Goal: Transaction & Acquisition: Download file/media

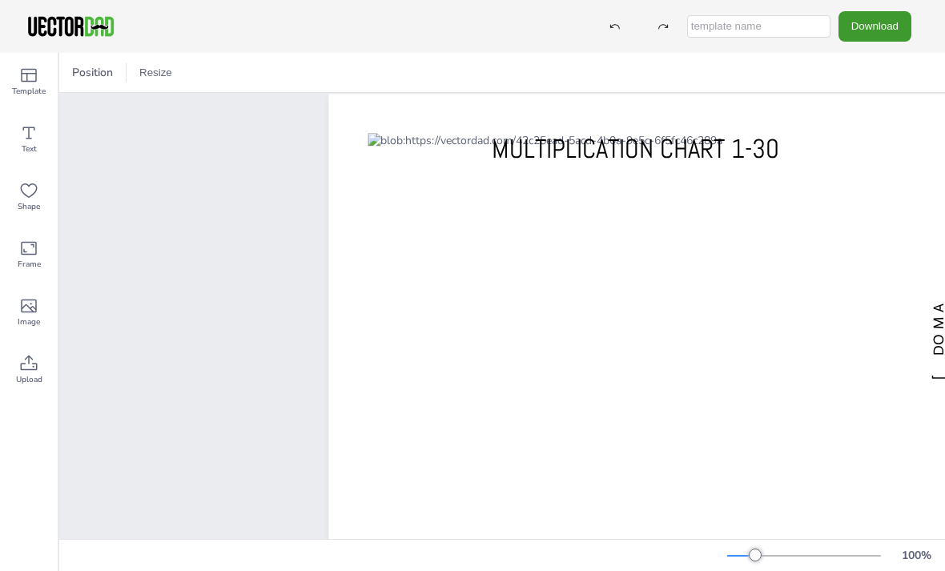
click at [864, 228] on div at bounding box center [635, 339] width 535 height 413
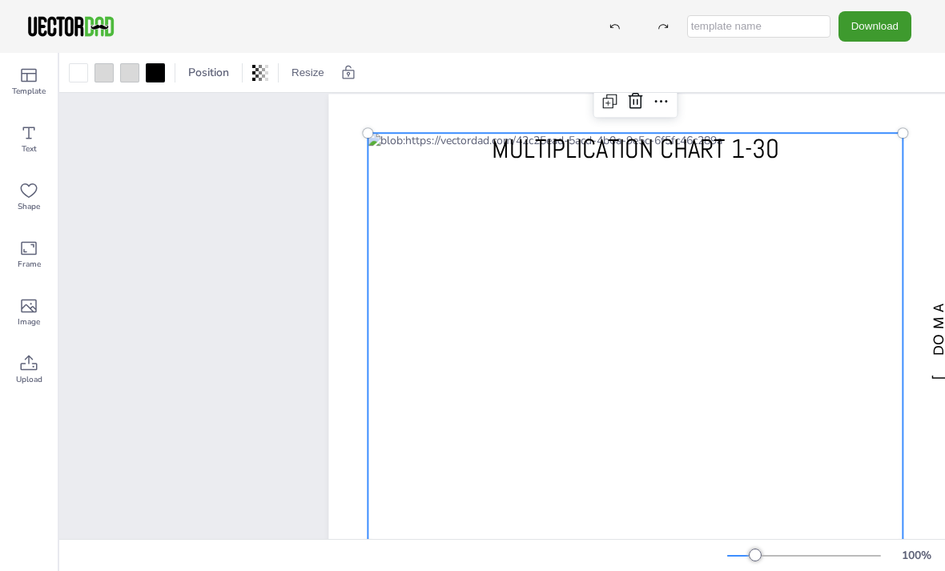
click at [326, 343] on div "[DOMAIN_NAME] MULTIPLICATION CHART 1-30" at bounding box center [503, 362] width 682 height 490
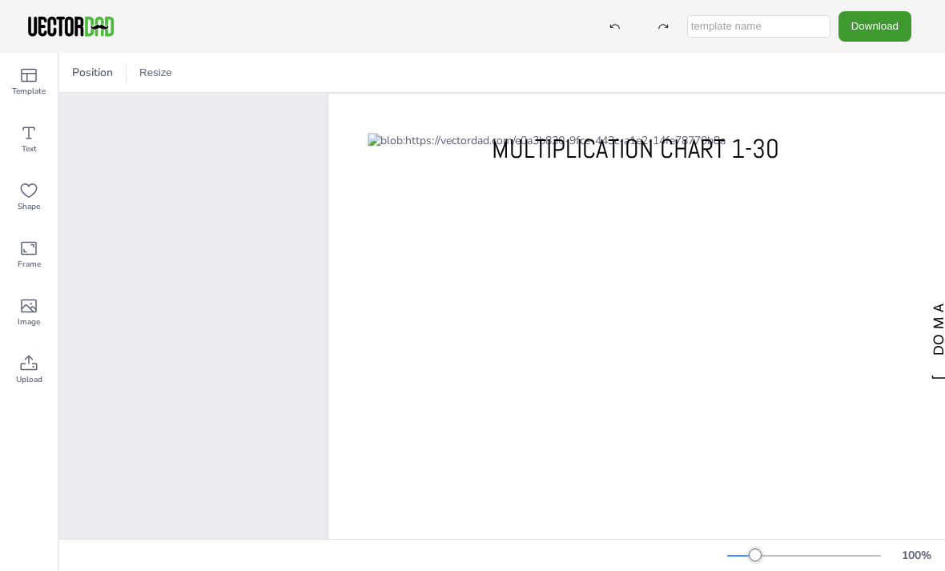
click at [887, 30] on button "Download" at bounding box center [875, 26] width 73 height 30
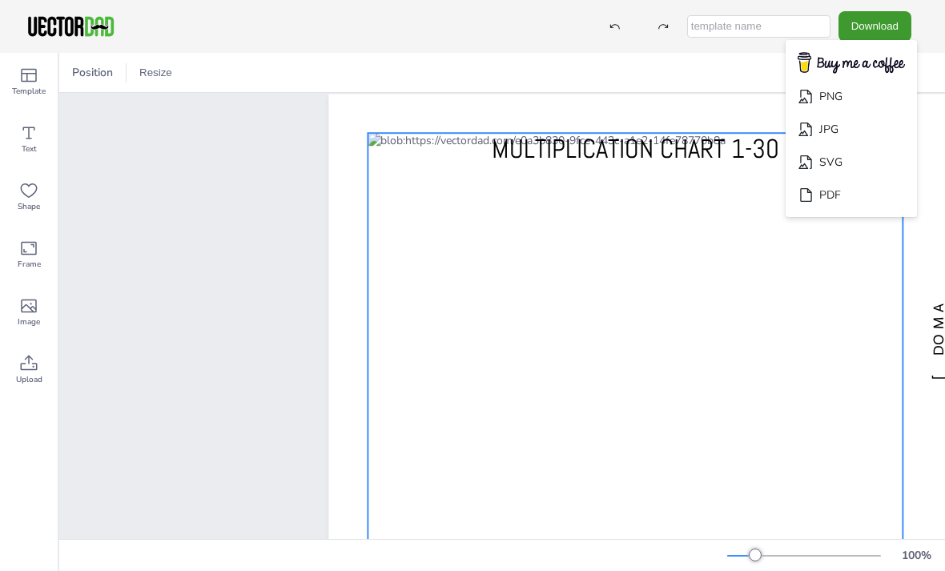
click at [888, 349] on div at bounding box center [635, 339] width 535 height 413
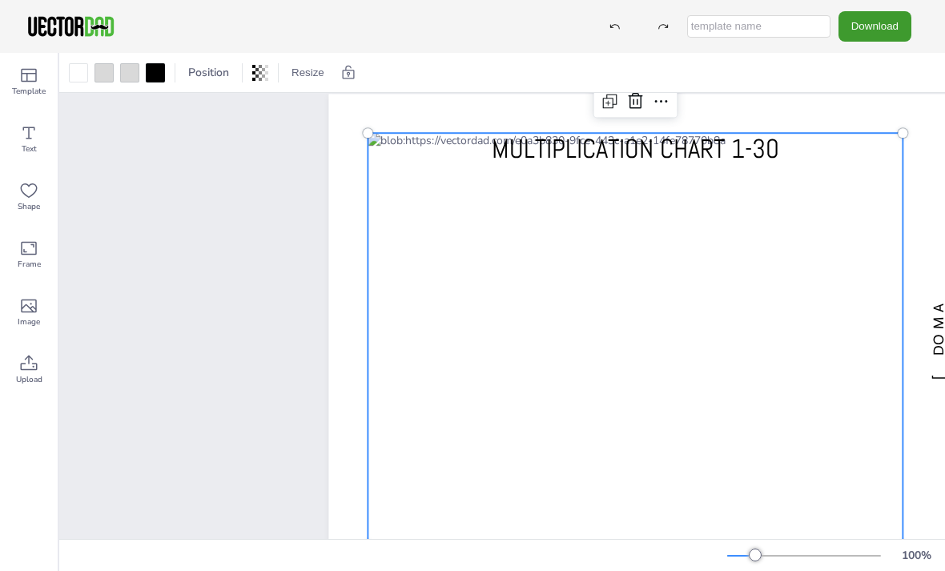
click at [25, 361] on icon at bounding box center [28, 363] width 19 height 19
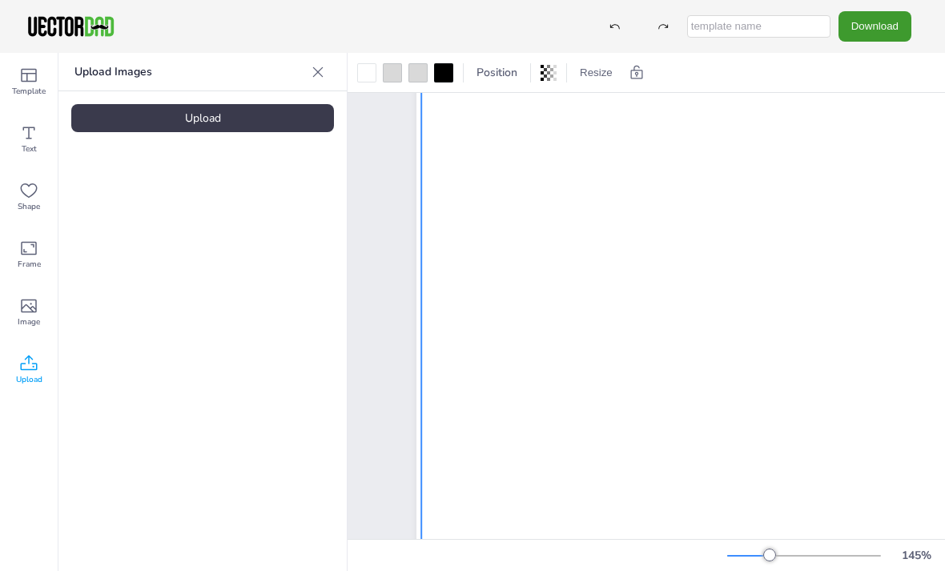
click at [26, 368] on icon at bounding box center [28, 363] width 19 height 19
click at [23, 364] on icon at bounding box center [29, 362] width 17 height 15
click at [153, 120] on div "Upload" at bounding box center [202, 118] width 263 height 28
click at [876, 28] on button "Download" at bounding box center [875, 26] width 73 height 30
click at [184, 123] on div "Upload" at bounding box center [202, 118] width 263 height 28
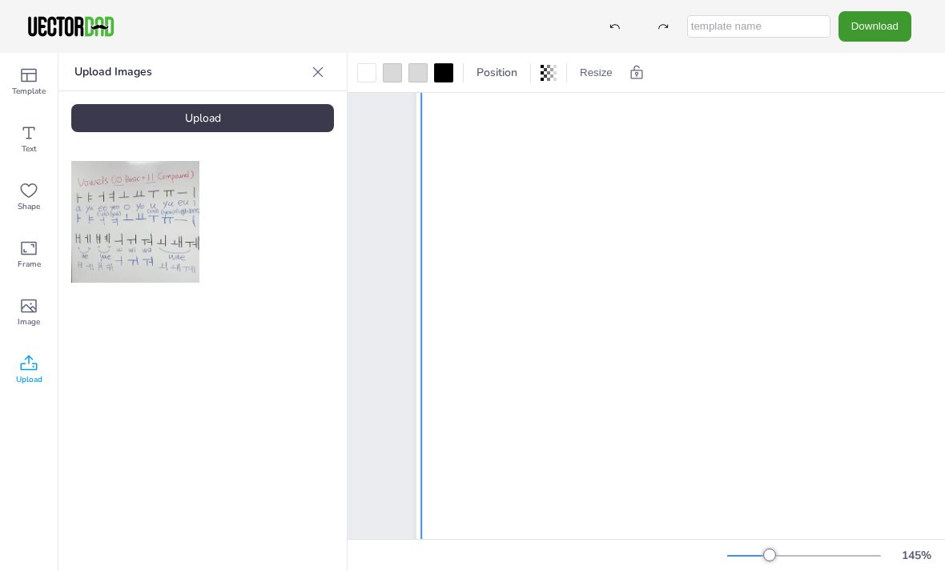
click at [115, 118] on div "Upload" at bounding box center [202, 118] width 263 height 28
click at [128, 217] on img at bounding box center [135, 221] width 128 height 121
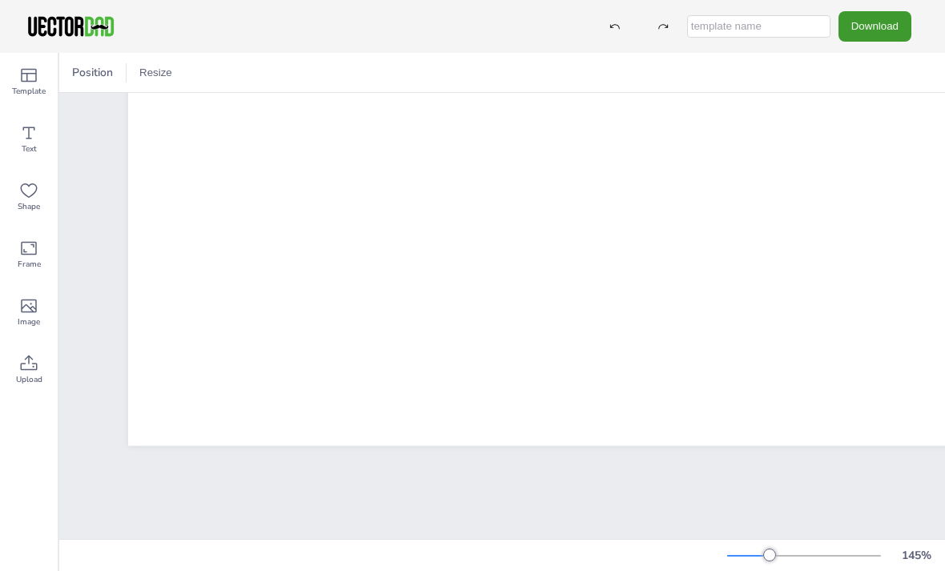
click at [767, 538] on div "vectordad.com MULTIPLICATION CHART 1-30" at bounding box center [588, 472] width 968 height 711
click at [773, 548] on div "145 %" at bounding box center [832, 556] width 211 height 26
click at [772, 547] on div "145 %" at bounding box center [832, 556] width 211 height 26
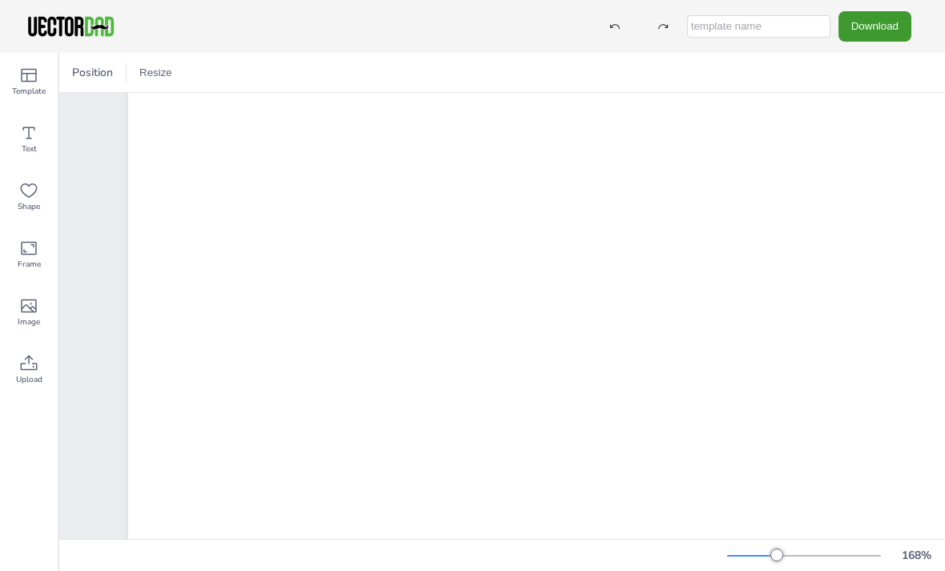
click at [882, 27] on button "Download" at bounding box center [875, 26] width 73 height 30
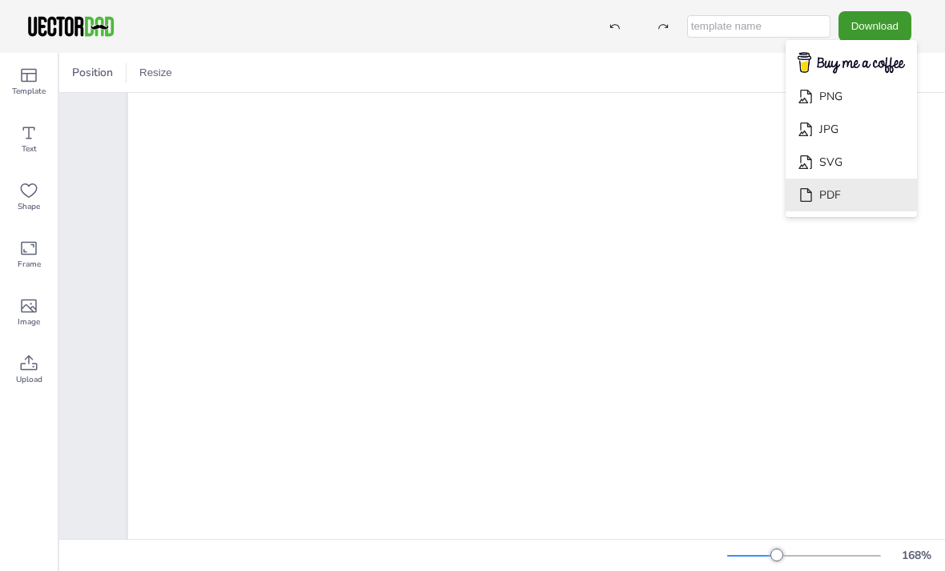
click at [883, 196] on li "PDF" at bounding box center [851, 195] width 131 height 33
